Goal: Find contact information

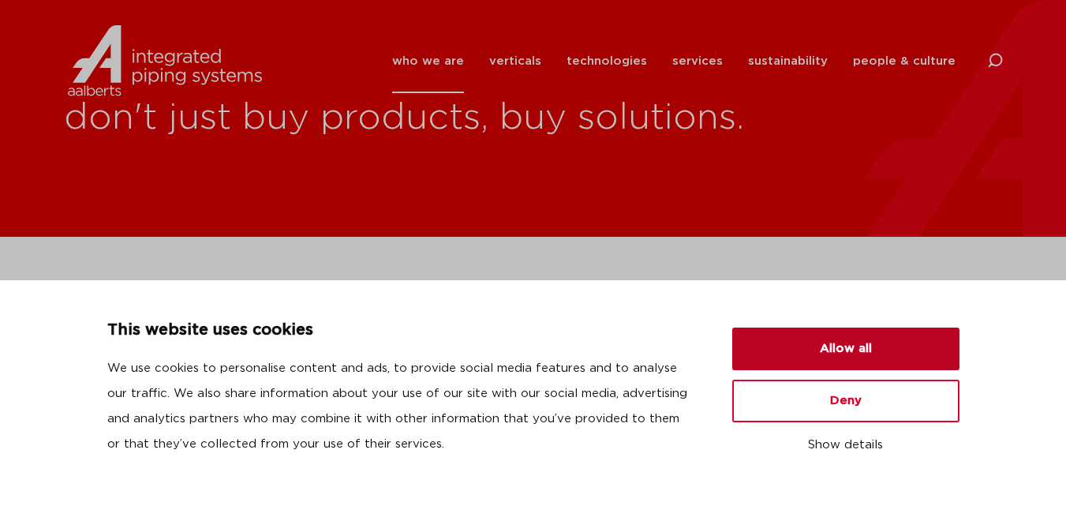
click at [847, 337] on button "Allow all" at bounding box center [845, 348] width 227 height 43
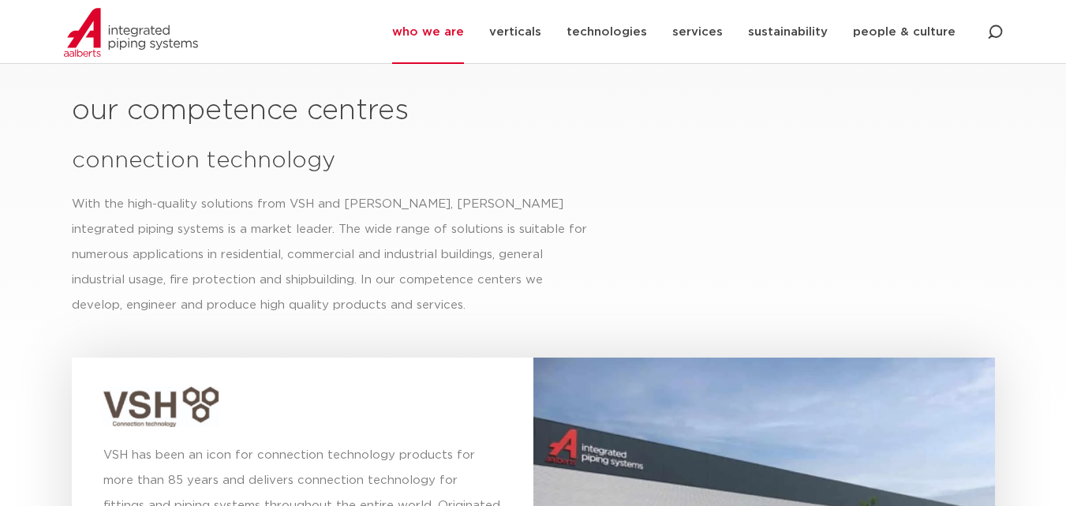
scroll to position [6712, 0]
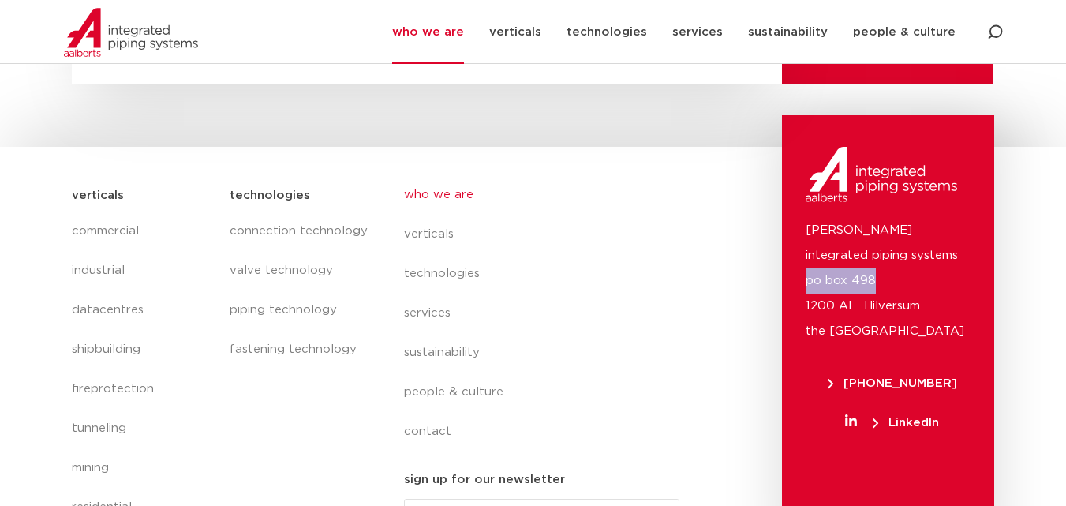
copy p "po box 498"
drag, startPoint x: 807, startPoint y: 229, endPoint x: 894, endPoint y: 233, distance: 86.9
click at [894, 233] on p "[PERSON_NAME] integrated piping systems po box 498 1200 AL Hilversum [GEOGRAPHI…" at bounding box center [888, 281] width 165 height 126
copy p "0 A"
copy p "200 A"
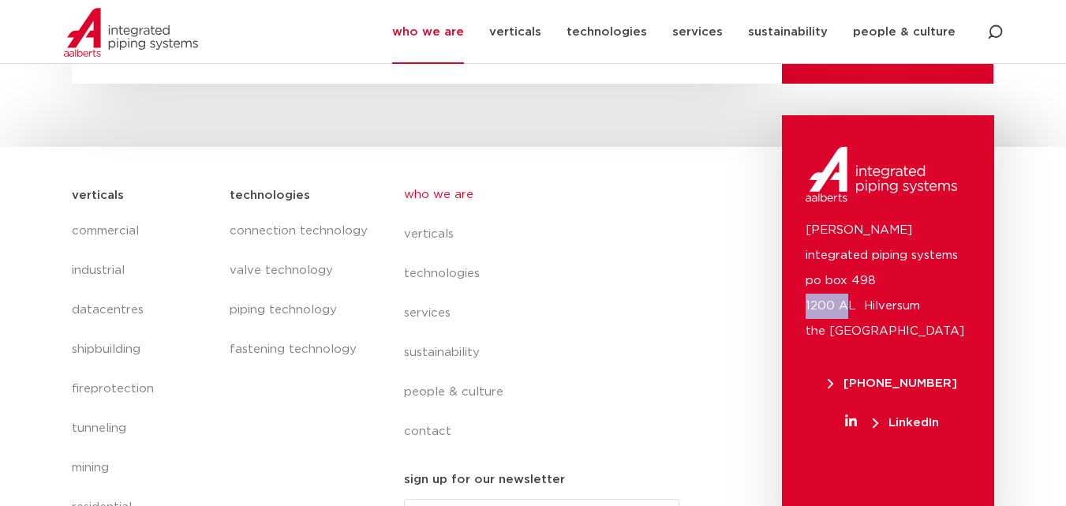
drag, startPoint x: 850, startPoint y: 253, endPoint x: 804, endPoint y: 256, distance: 45.8
click at [804, 256] on div "[PERSON_NAME] integrated piping systems po box 498 1200 AL Hilversum [GEOGRAPHI…" at bounding box center [888, 335] width 212 height 440
copy p "1200 A"
copy p "200 AL"
copy p "1200 AL"
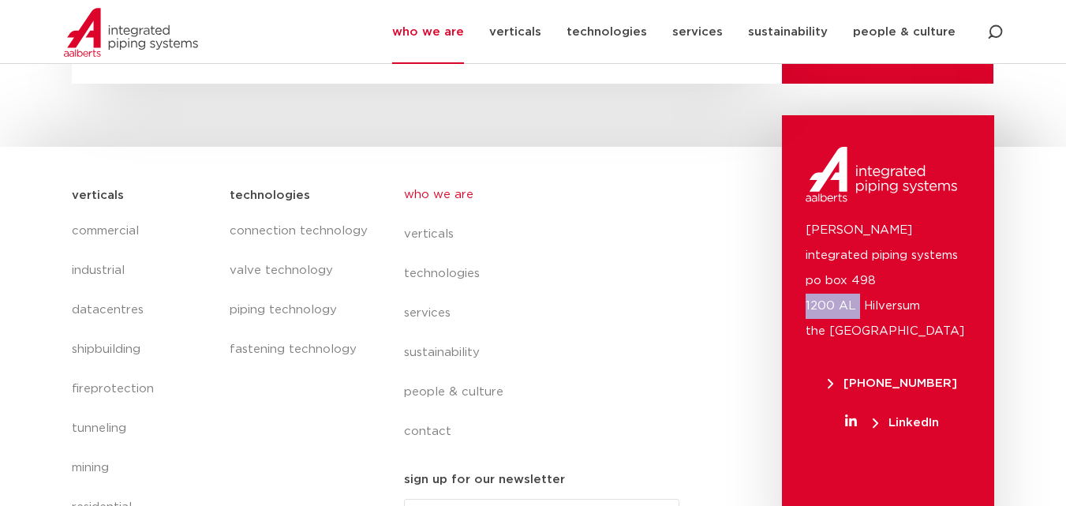
drag, startPoint x: 857, startPoint y: 252, endPoint x: 794, endPoint y: 257, distance: 63.4
click at [794, 257] on div "[PERSON_NAME] integrated piping systems po box 498 1200 AL Hilversum [GEOGRAPHI…" at bounding box center [888, 335] width 212 height 440
click at [906, 254] on p "[PERSON_NAME] integrated piping systems po box 498 1200 AL Hilversum [GEOGRAPHI…" at bounding box center [888, 281] width 165 height 126
copy p "Hilversum"
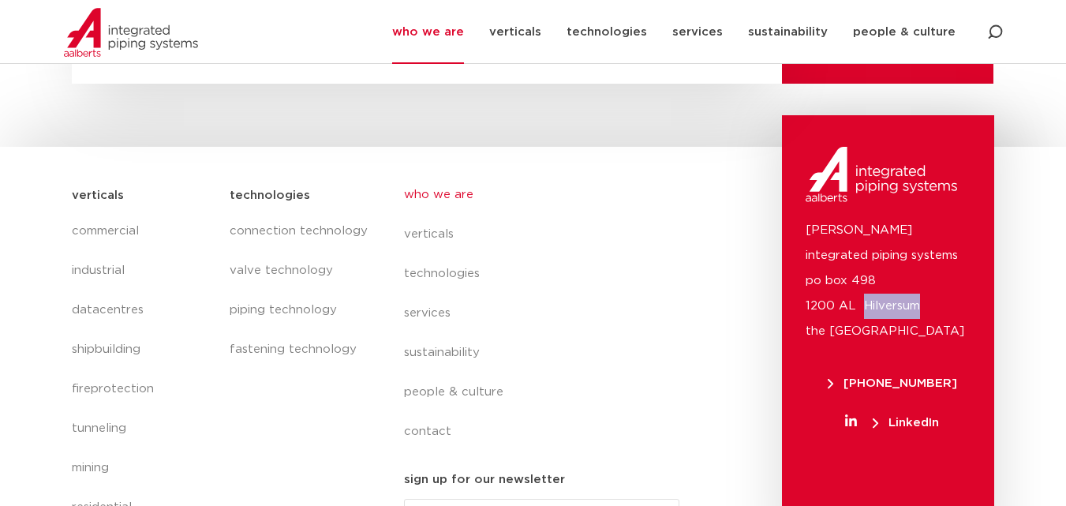
copy span "[PHONE_NUMBER]"
drag, startPoint x: 957, startPoint y: 331, endPoint x: 849, endPoint y: 333, distance: 108.1
click at [849, 377] on span "[PHONE_NUMBER]" at bounding box center [892, 383] width 173 height 12
copy span "[PHONE_NUMBER]"
click at [443, 412] on link "contact" at bounding box center [548, 431] width 289 height 39
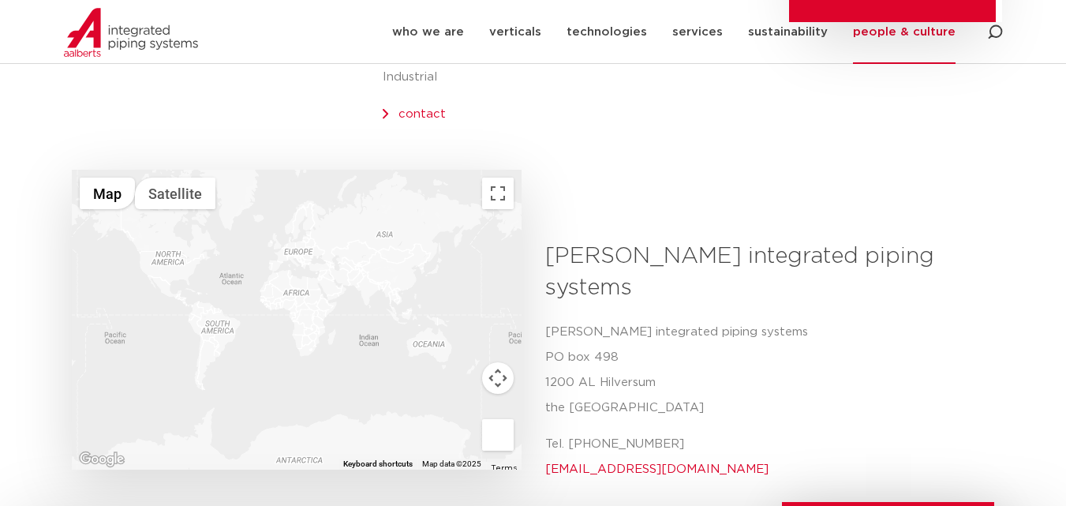
scroll to position [552, 0]
